Goal: Transaction & Acquisition: Purchase product/service

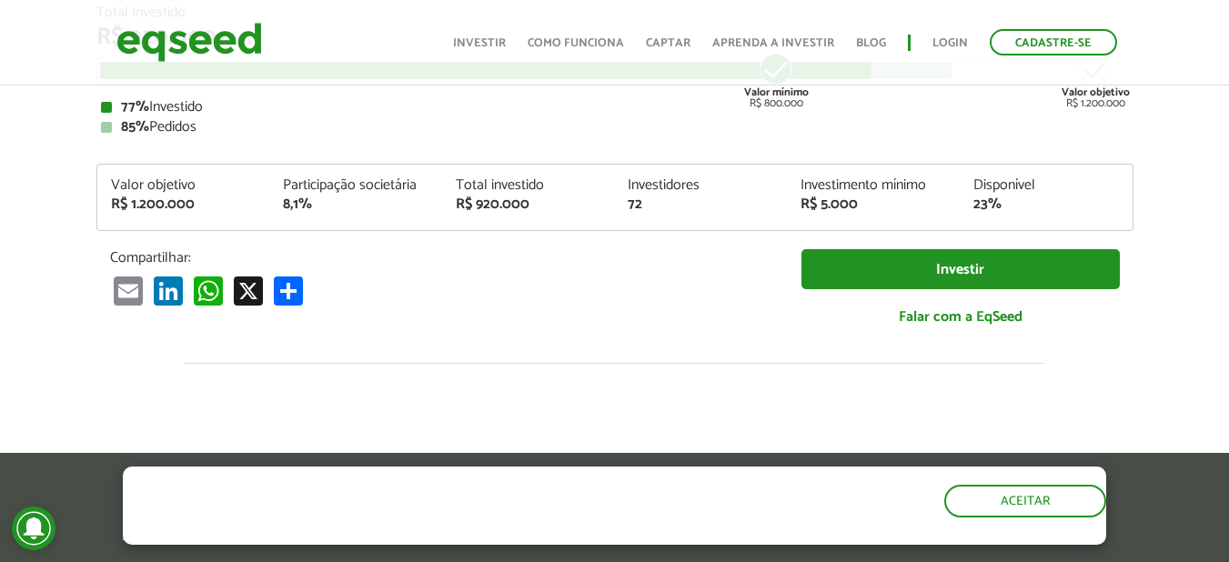
scroll to position [273, 0]
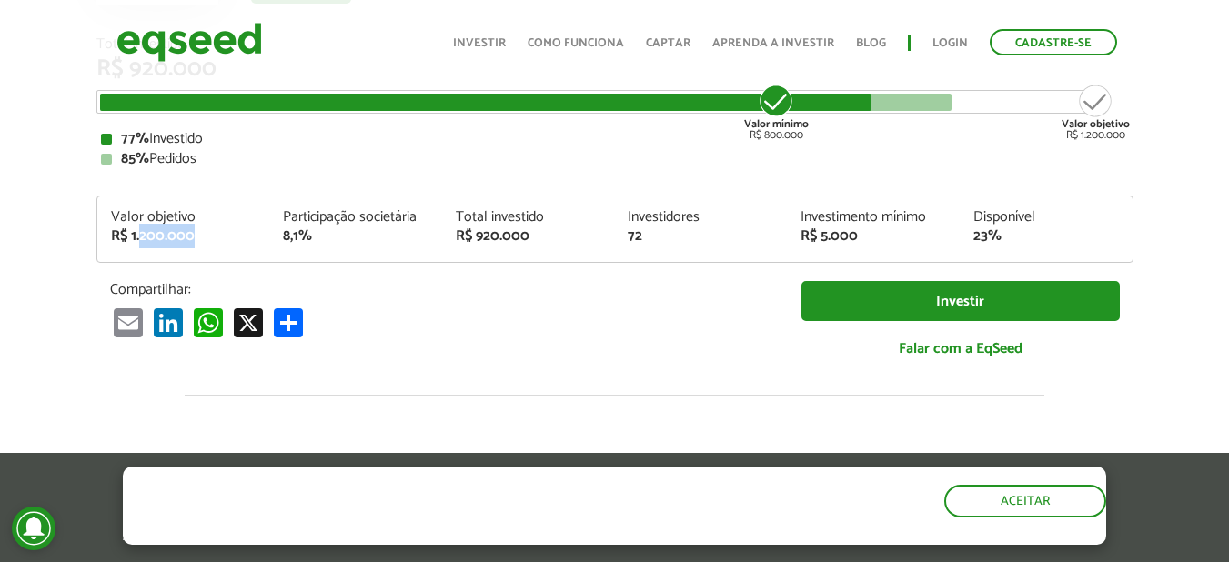
drag, startPoint x: 142, startPoint y: 231, endPoint x: 200, endPoint y: 235, distance: 58.3
click at [200, 235] on div "R$ 1.200.000" at bounding box center [184, 236] width 146 height 15
drag, startPoint x: 280, startPoint y: 235, endPoint x: 345, endPoint y: 240, distance: 64.8
click at [345, 240] on div "Participação societária 8,1%" at bounding box center [355, 227] width 173 height 34
drag, startPoint x: 459, startPoint y: 243, endPoint x: 533, endPoint y: 243, distance: 73.7
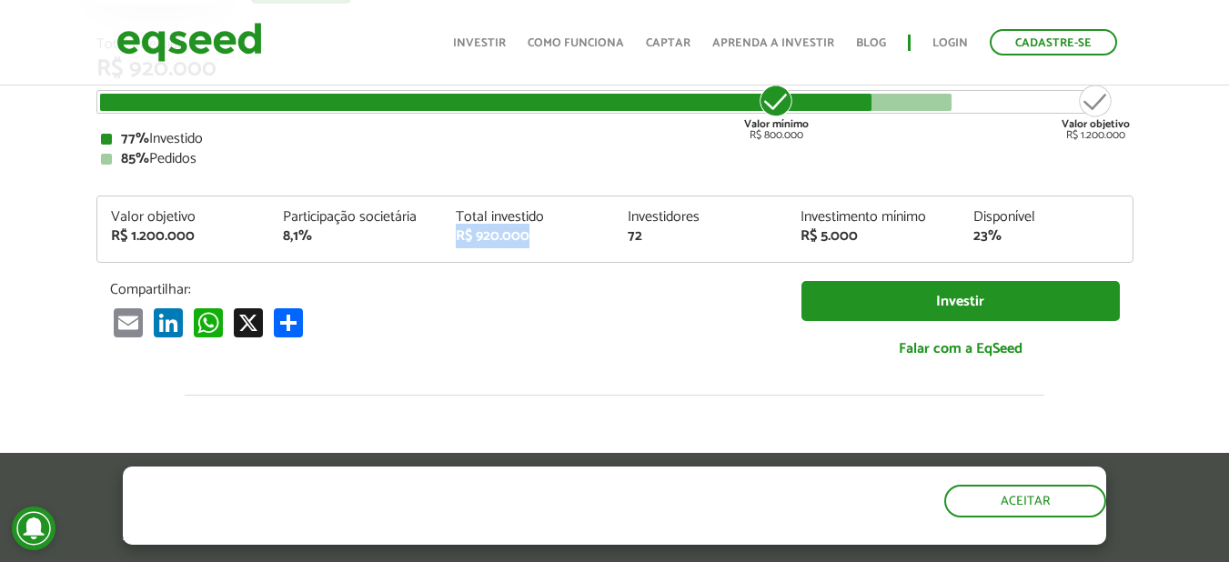
click at [533, 243] on div "R$ 920.000" at bounding box center [529, 236] width 146 height 15
drag, startPoint x: 625, startPoint y: 237, endPoint x: 716, endPoint y: 238, distance: 91.0
click at [702, 238] on div "Investidores 72" at bounding box center [700, 227] width 173 height 34
drag, startPoint x: 814, startPoint y: 234, endPoint x: 1005, endPoint y: 235, distance: 191.0
click at [1005, 235] on div "Valor objetivo R$ 1.200.000 Participação societária 8,1% Total investido R$ 920…" at bounding box center [614, 236] width 1035 height 52
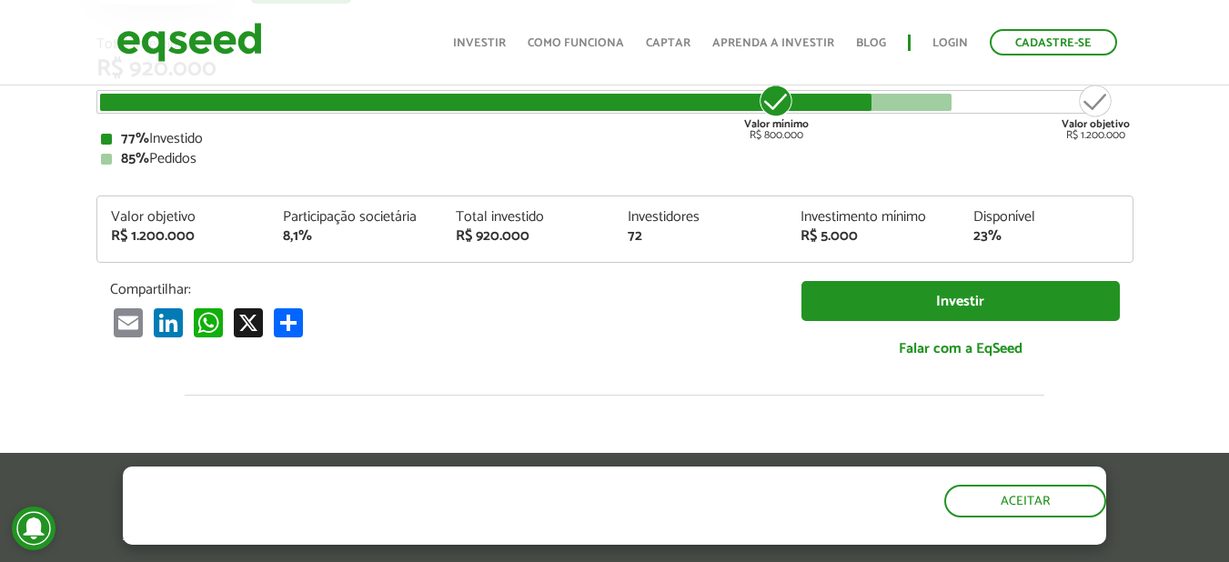
click at [800, 241] on div "R$ 5.000" at bounding box center [873, 236] width 146 height 15
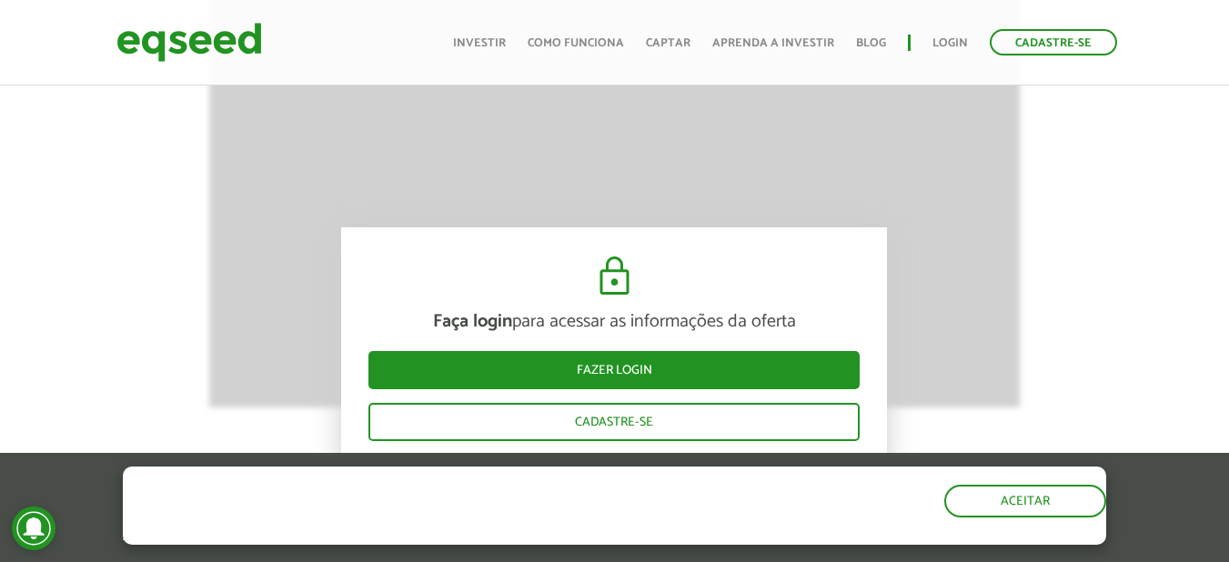
scroll to position [2092, 0]
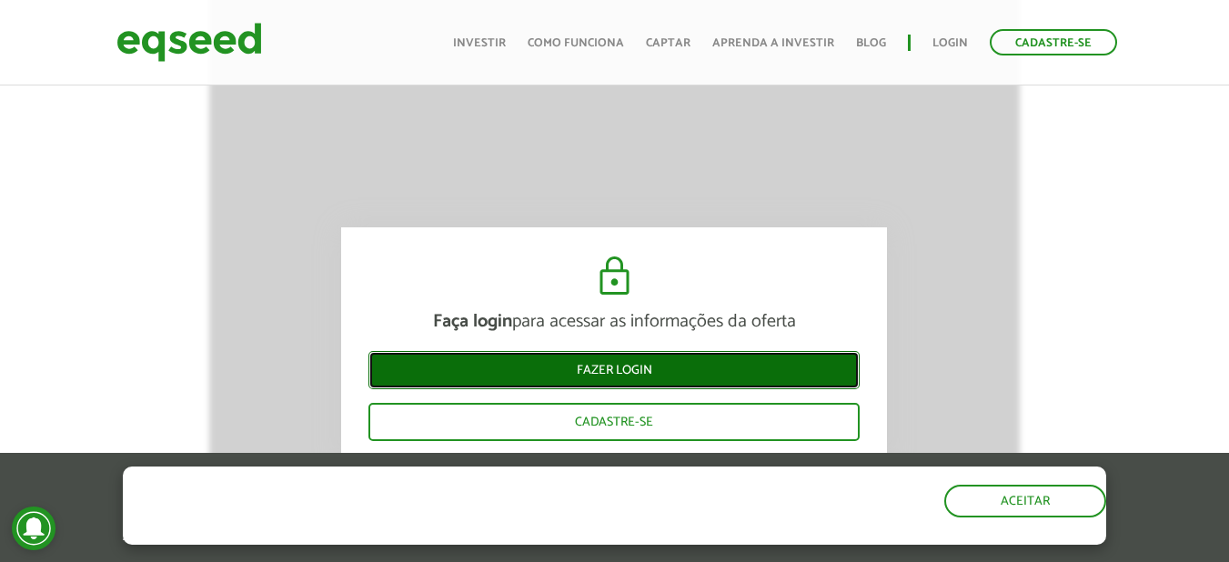
click at [704, 372] on link "Fazer login" at bounding box center [613, 370] width 491 height 38
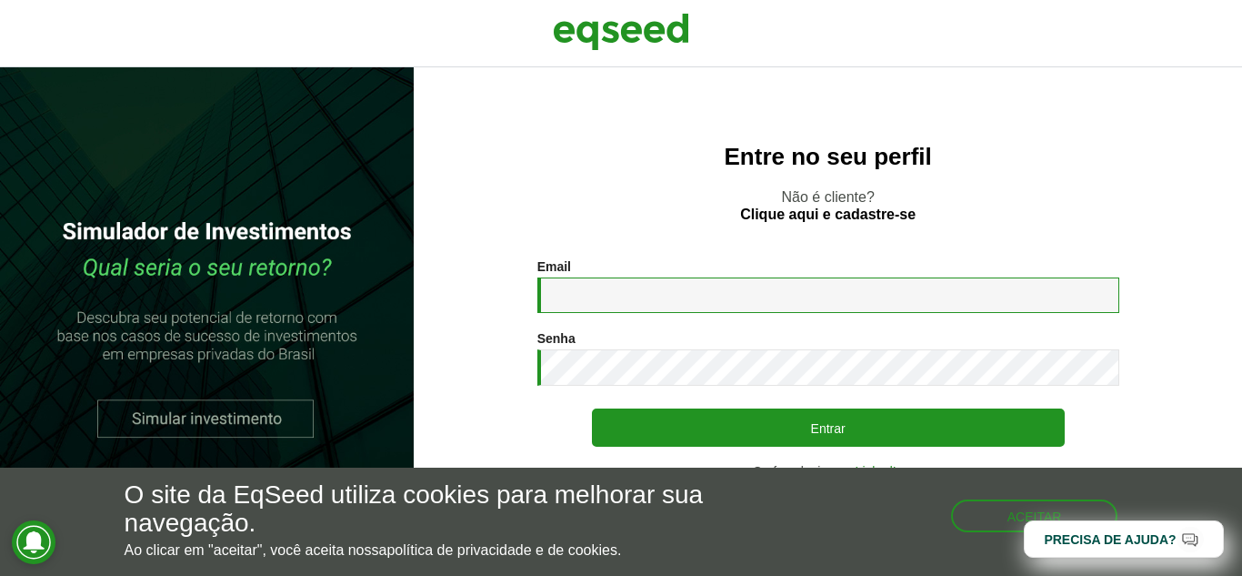
click at [682, 299] on input "Email *" at bounding box center [829, 294] width 582 height 35
type input "**********"
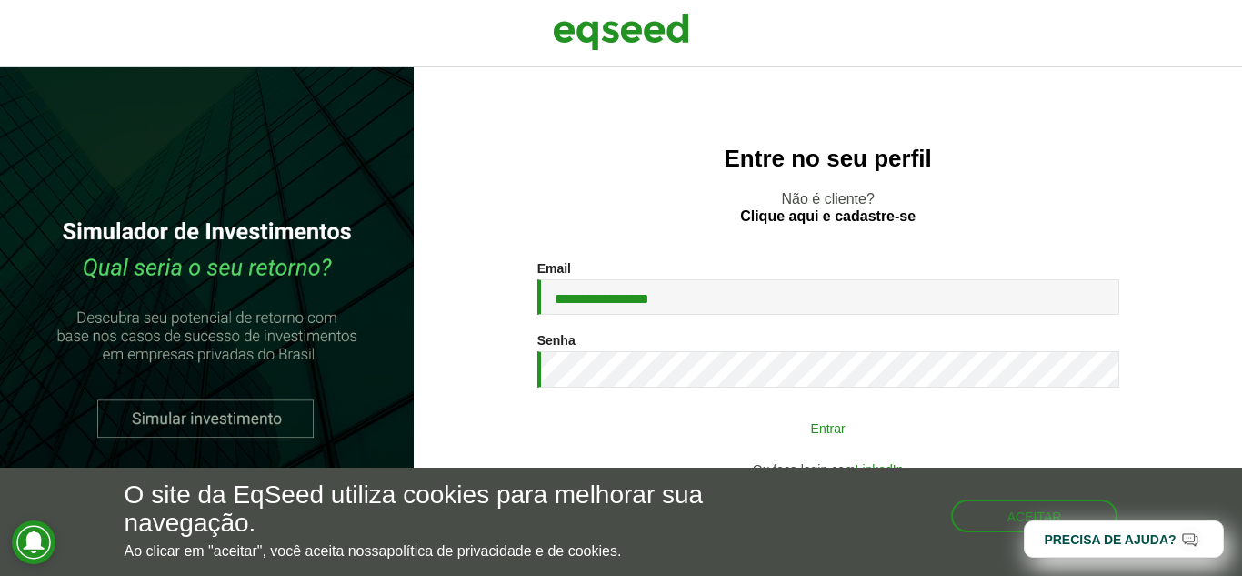
click at [719, 414] on button "Entrar" at bounding box center [828, 427] width 473 height 35
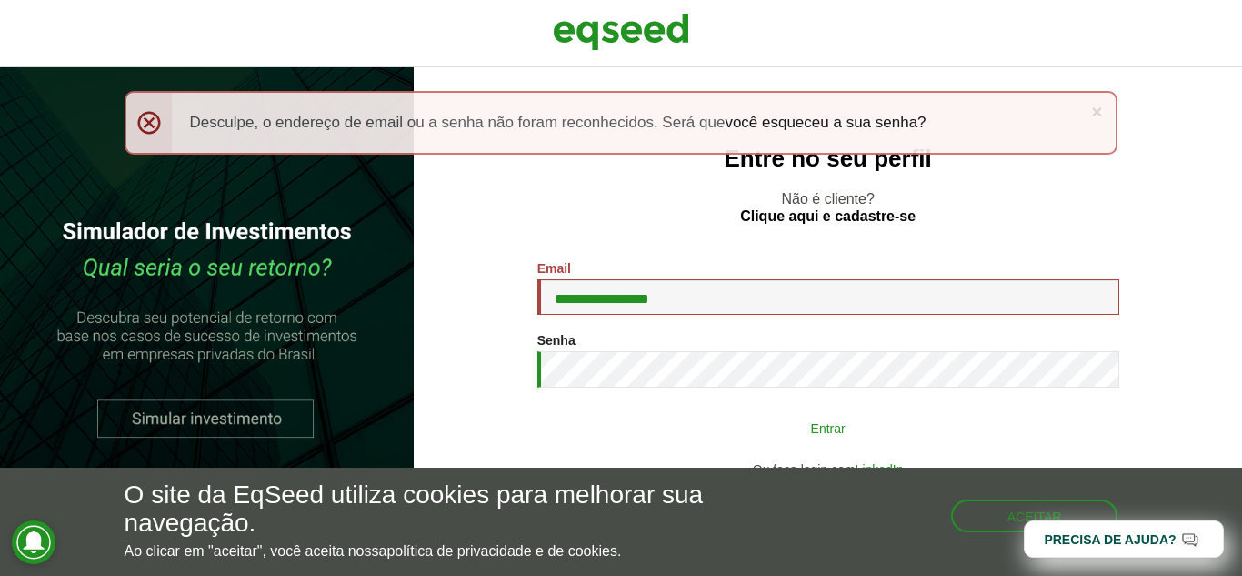
click at [703, 437] on button "Entrar" at bounding box center [828, 427] width 473 height 35
click at [745, 437] on button "Entrar" at bounding box center [828, 427] width 473 height 35
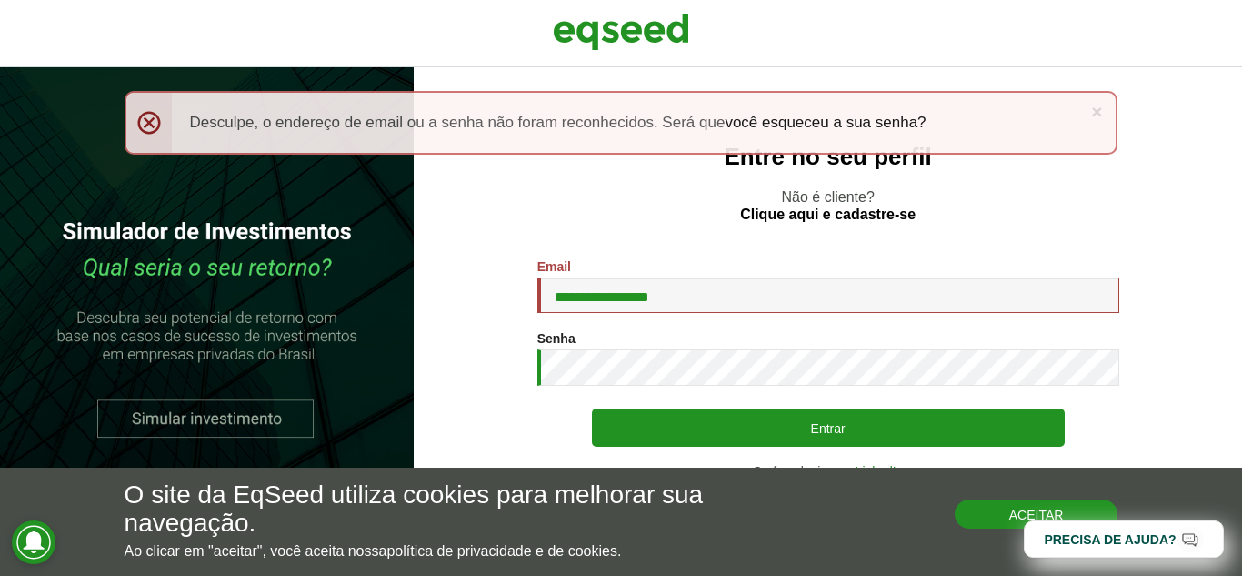
click at [1000, 511] on button "Aceitar" at bounding box center [1037, 513] width 164 height 29
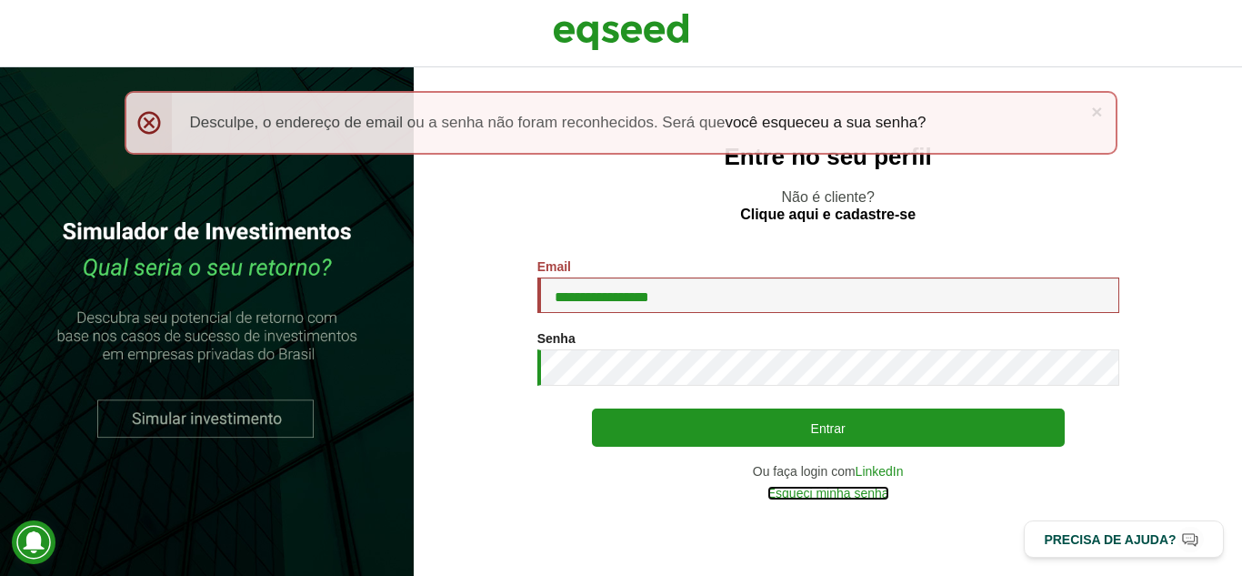
click at [832, 490] on link "Esqueci minha senha" at bounding box center [829, 493] width 122 height 13
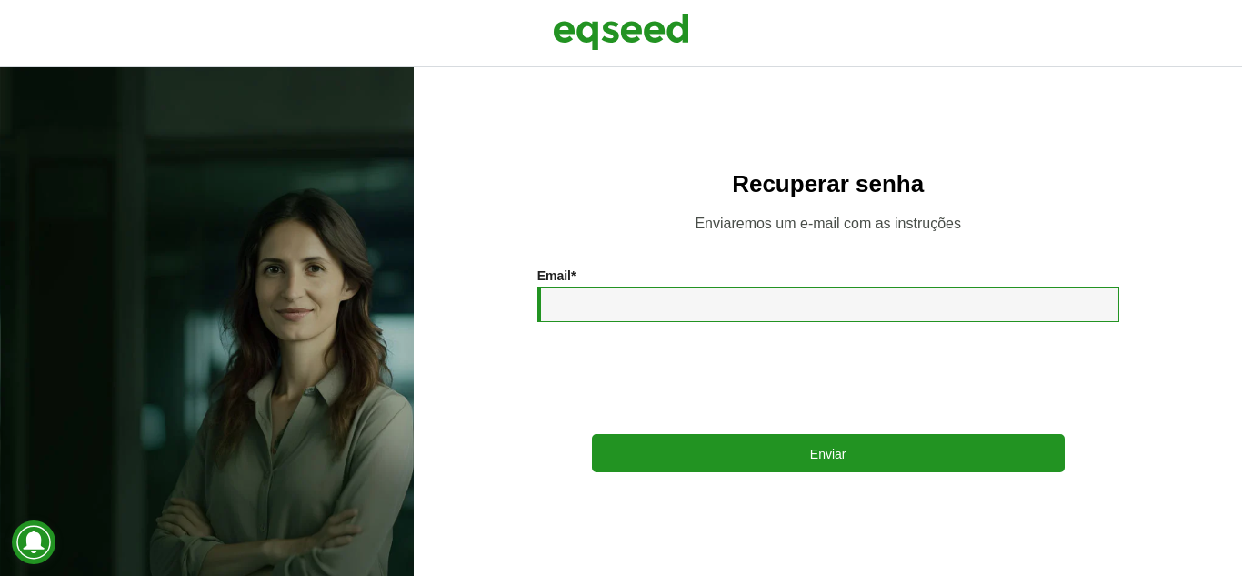
click at [660, 317] on input "Email *" at bounding box center [829, 304] width 582 height 35
type input "**********"
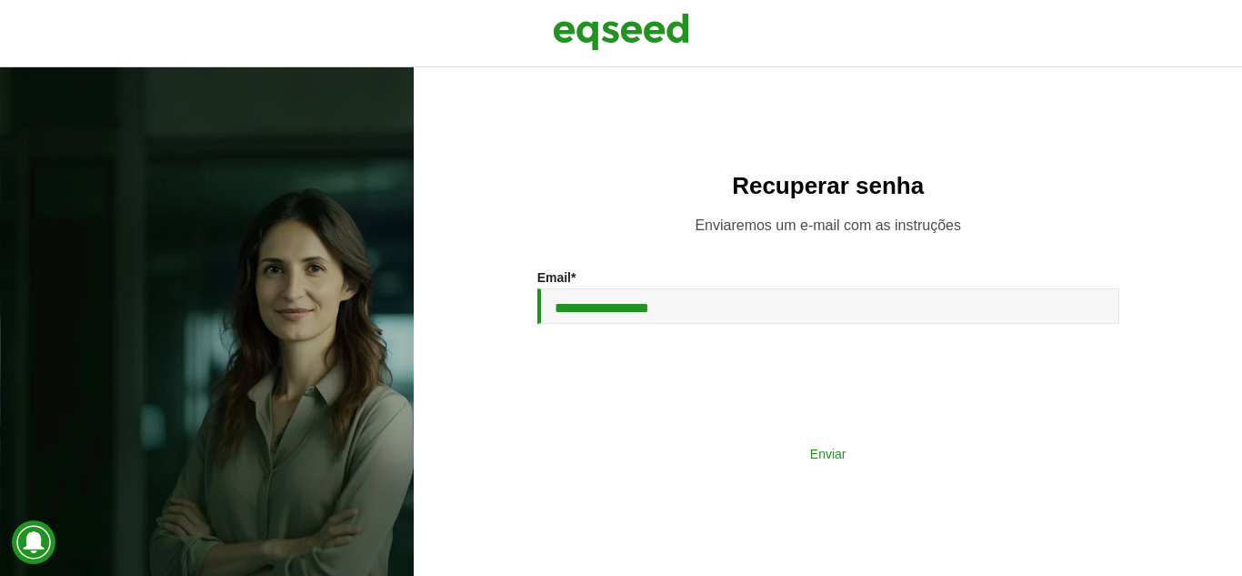
click at [779, 449] on button "Enviar" at bounding box center [828, 453] width 473 height 35
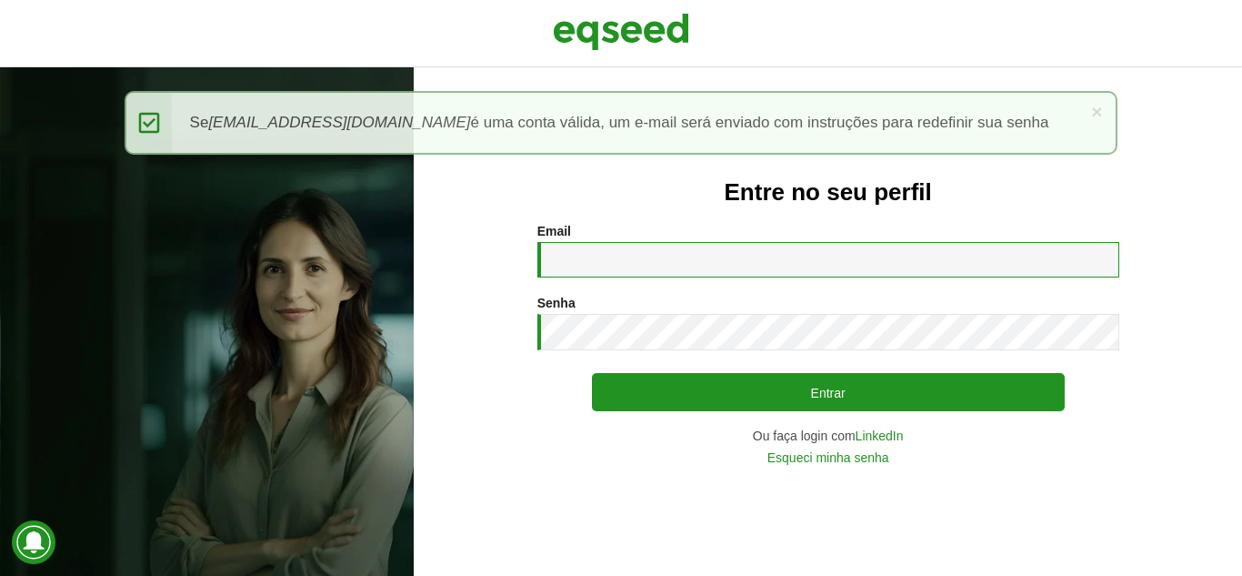
click at [766, 267] on input "Email *" at bounding box center [829, 259] width 582 height 35
type input "**********"
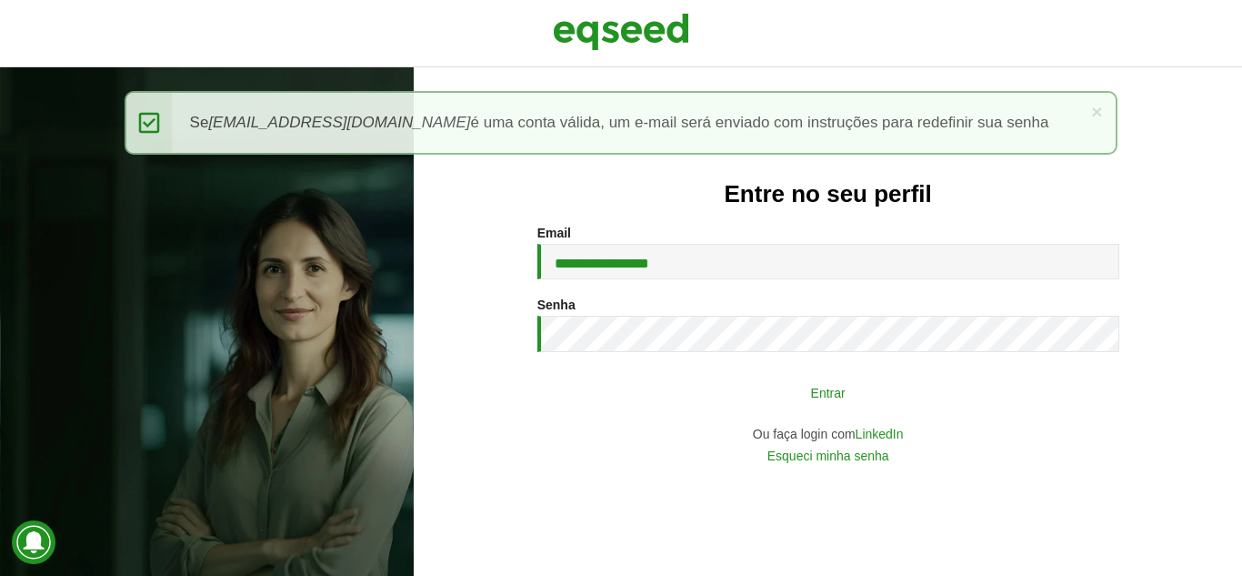
click at [784, 389] on button "Entrar" at bounding box center [828, 392] width 473 height 35
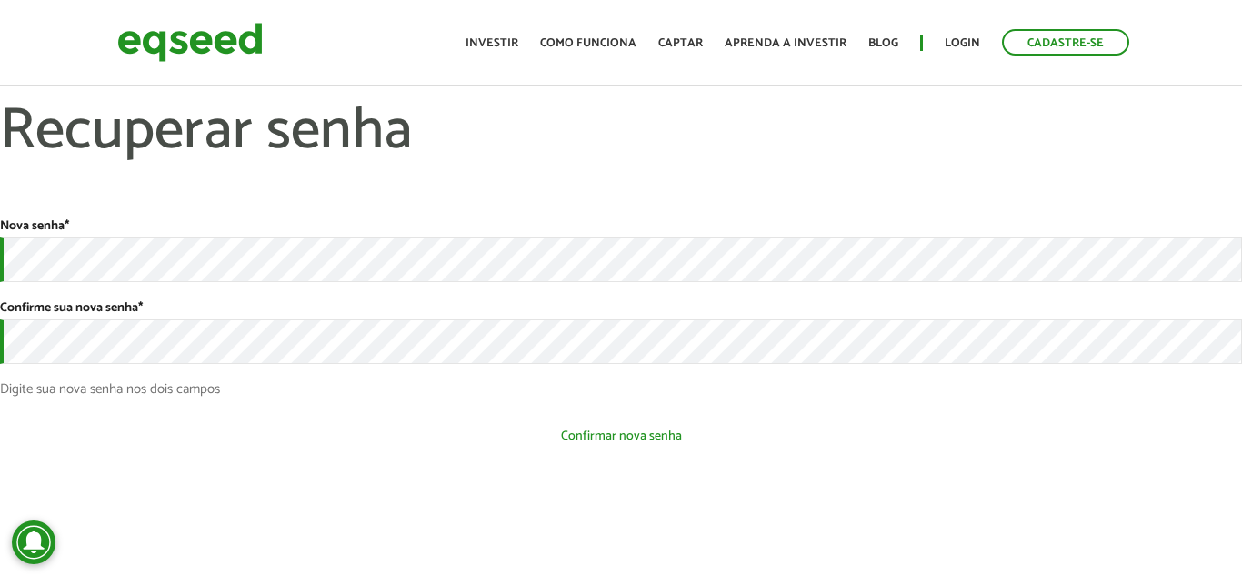
click at [549, 429] on button "Confirmar nova senha" at bounding box center [621, 435] width 1242 height 35
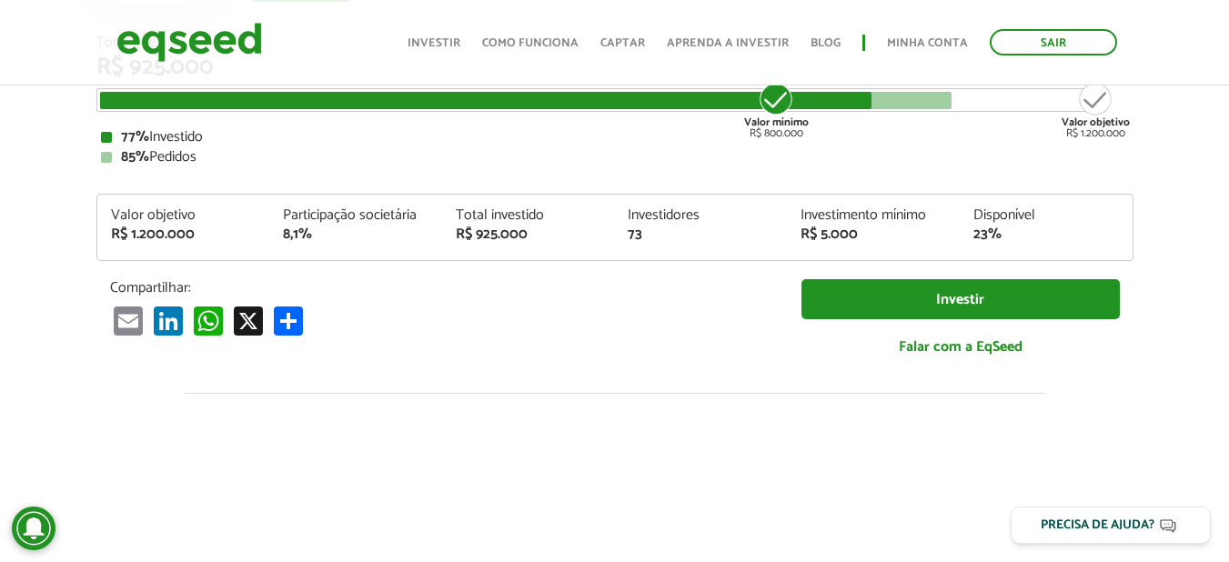
scroll to position [273, 0]
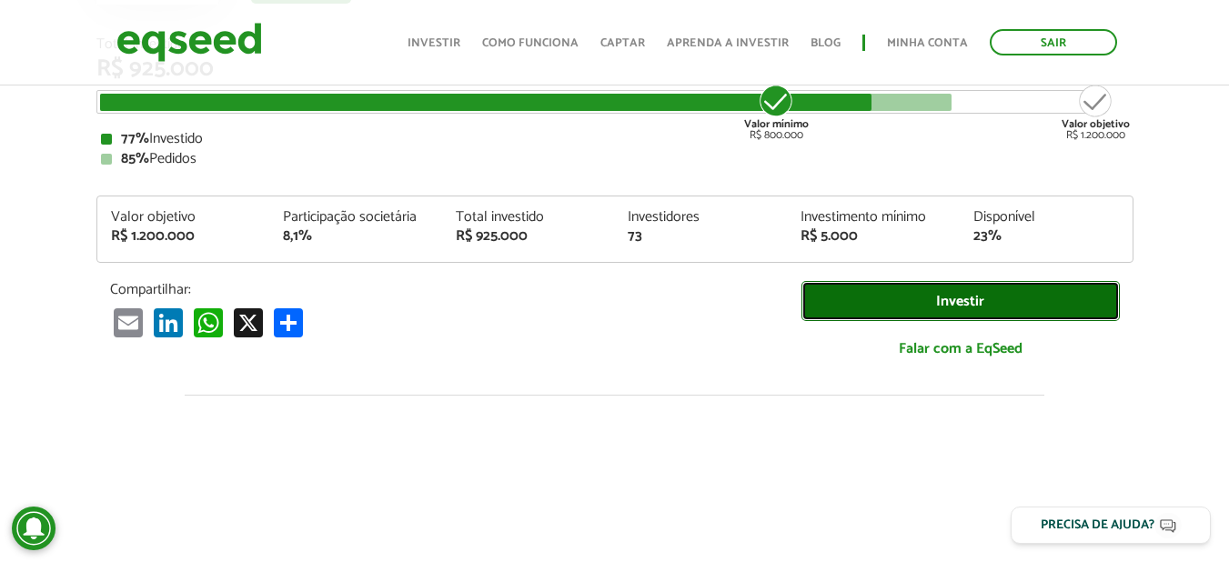
click at [848, 281] on link "Investir" at bounding box center [960, 301] width 318 height 41
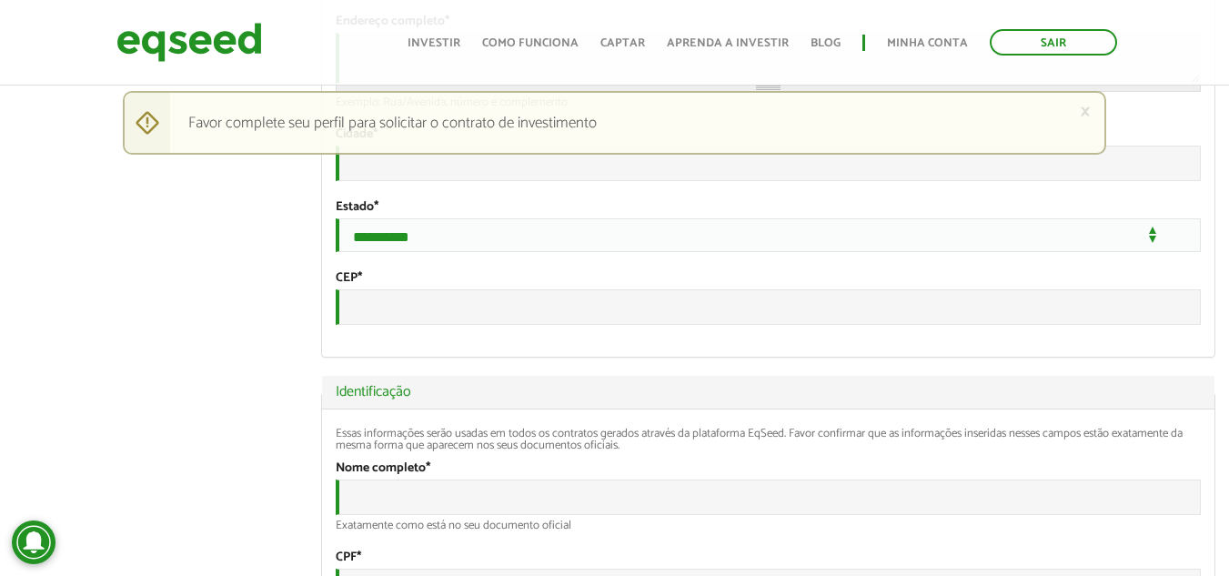
scroll to position [637, 0]
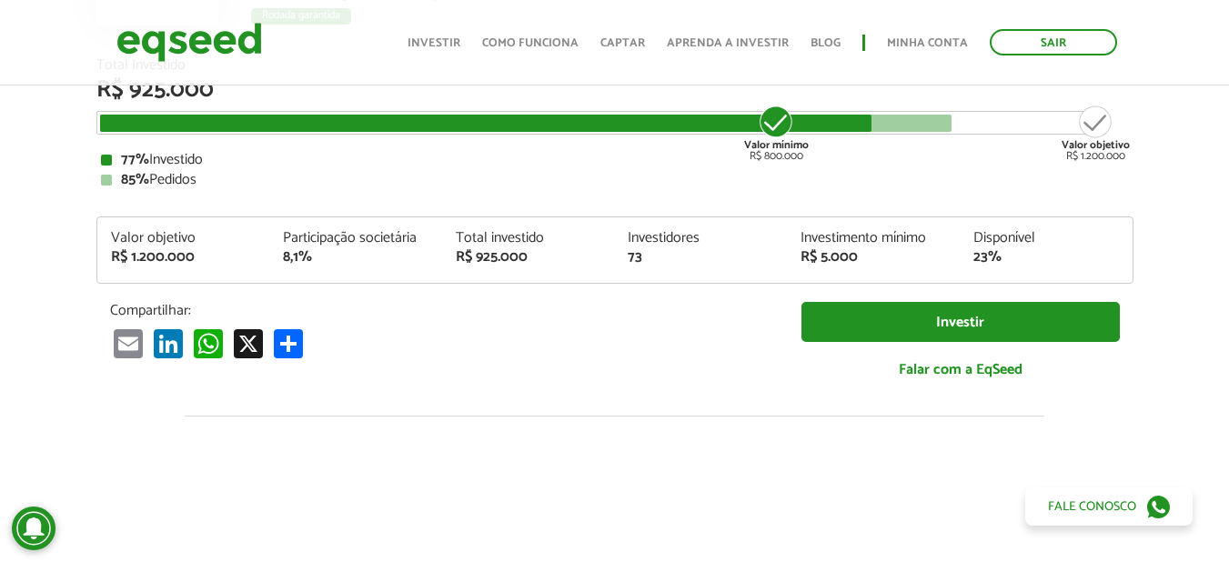
scroll to position [273, 0]
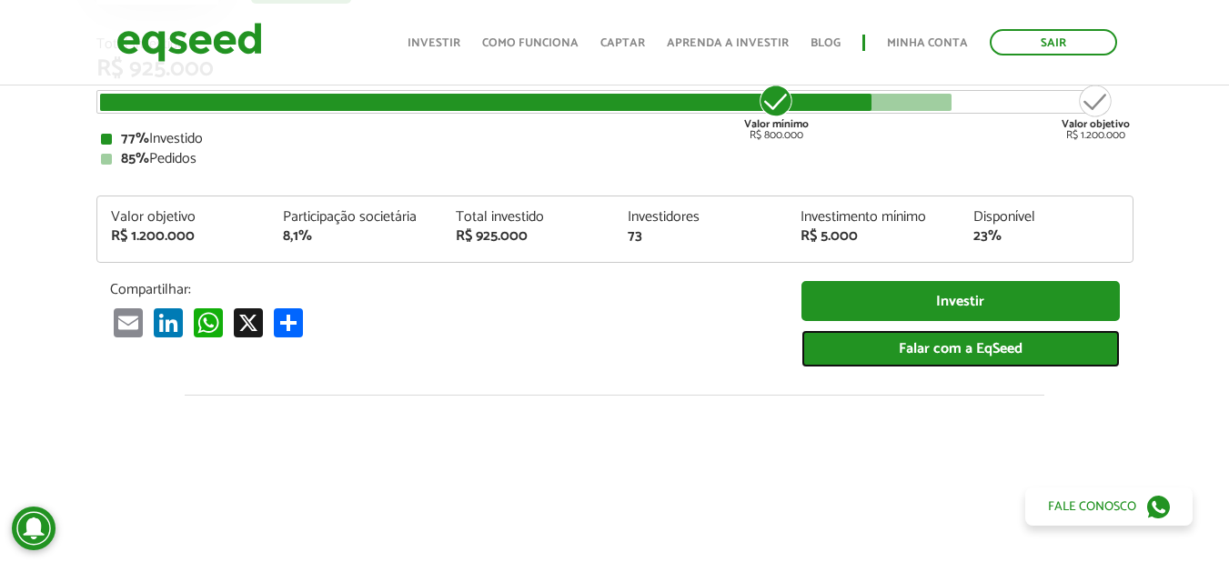
click at [928, 347] on link "Falar com a EqSeed" at bounding box center [960, 348] width 318 height 37
